Goal: Task Accomplishment & Management: Use online tool/utility

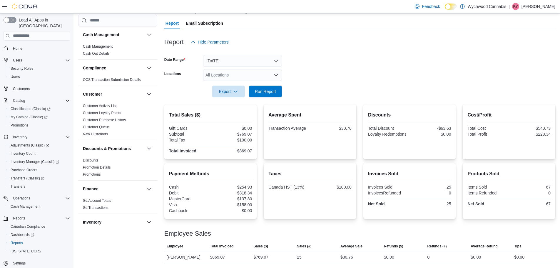
scroll to position [323, 0]
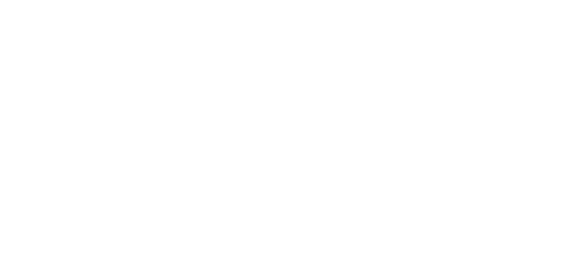
click at [35, 2] on html at bounding box center [282, 1] width 564 height 2
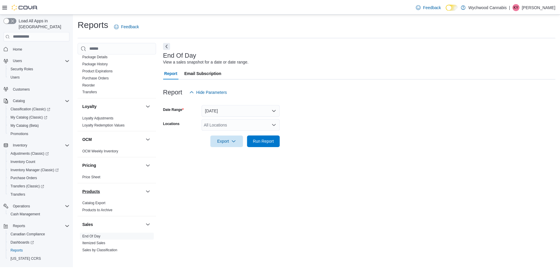
scroll to position [264, 0]
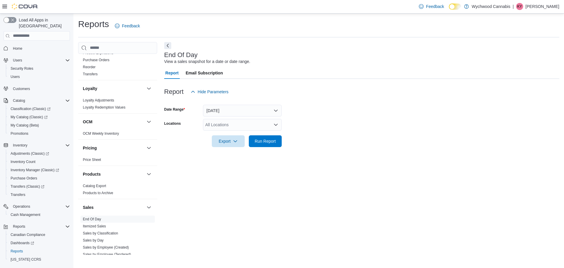
click at [94, 214] on div "Sales" at bounding box center [117, 207] width 79 height 16
click at [94, 215] on div "Sales" at bounding box center [117, 207] width 79 height 16
click at [260, 136] on span "Run Report" at bounding box center [265, 141] width 26 height 12
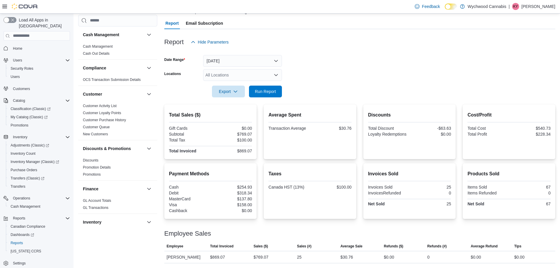
scroll to position [323, 0]
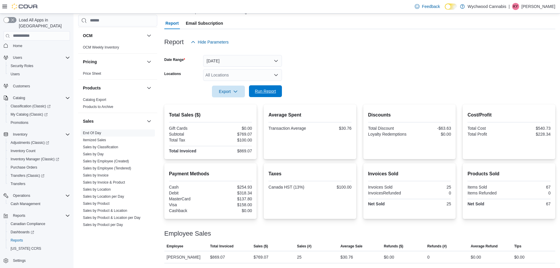
click at [260, 91] on span "Run Report" at bounding box center [265, 91] width 21 height 6
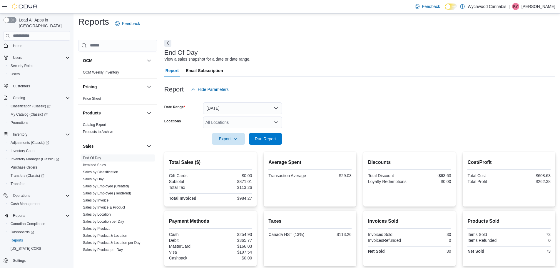
scroll to position [0, 0]
